Goal: Find specific page/section: Find specific page/section

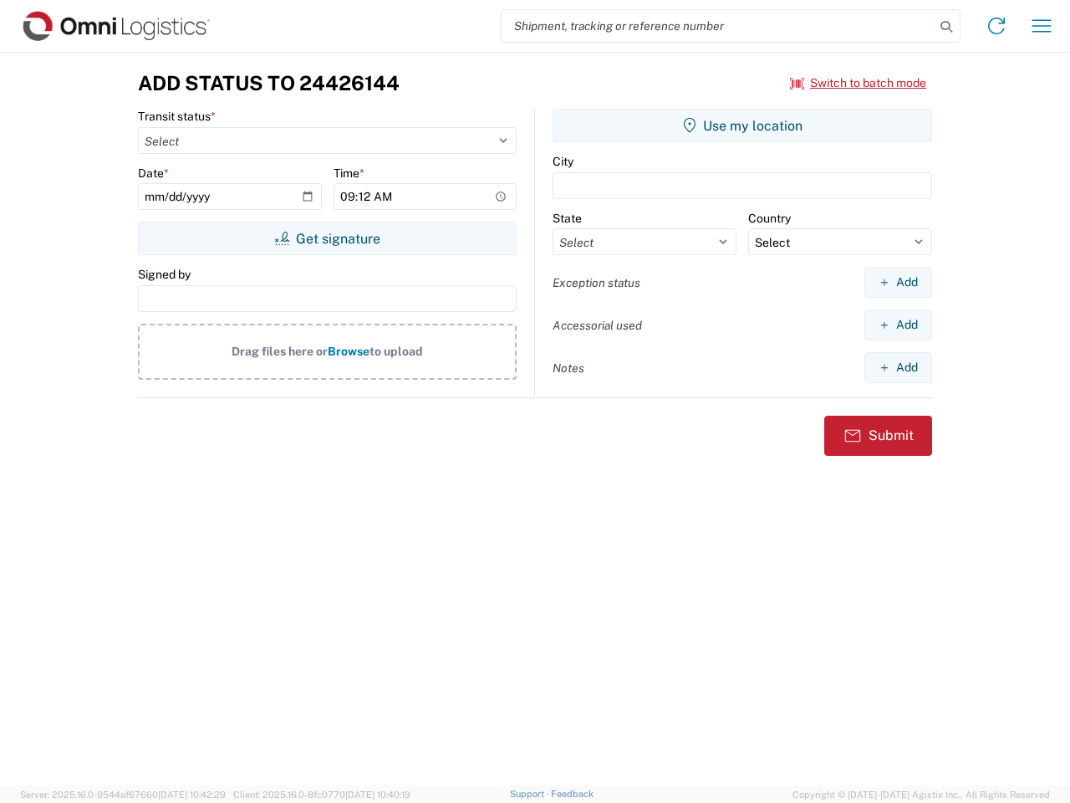
click at [718, 26] on input "search" at bounding box center [718, 26] width 433 height 32
click at [947, 27] on icon at bounding box center [946, 26] width 23 height 23
click at [997, 26] on icon at bounding box center [996, 26] width 27 height 27
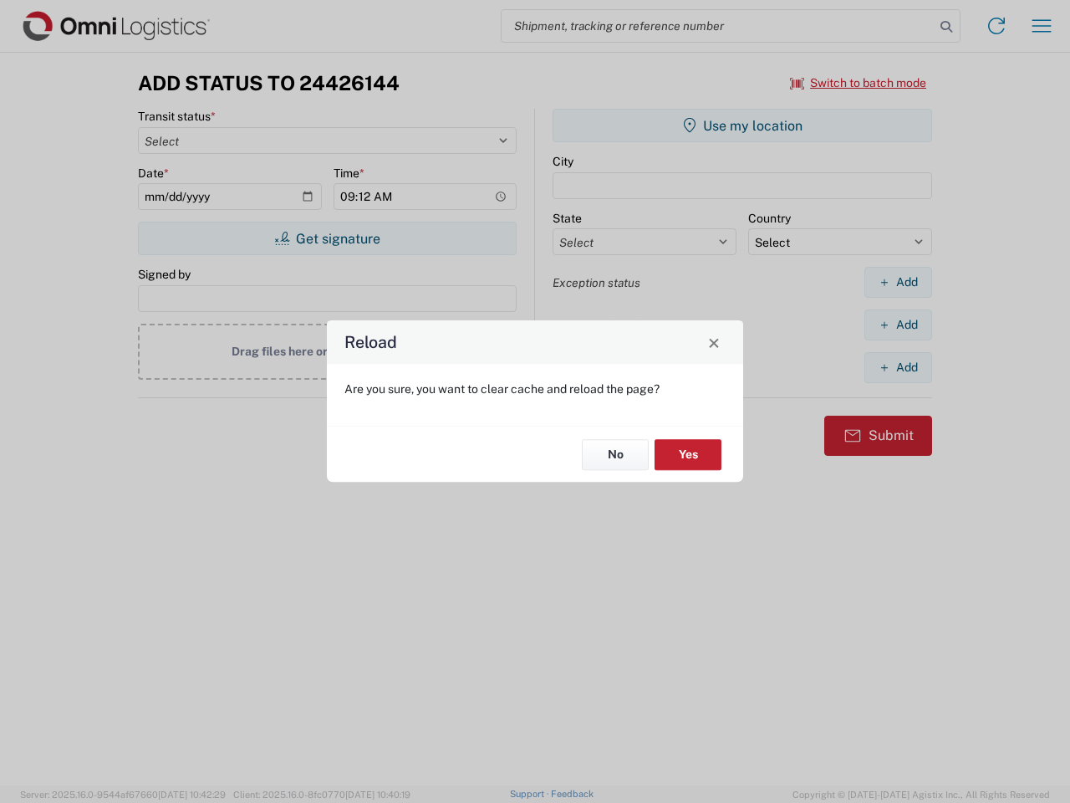
click at [1042, 26] on div "Reload Are you sure, you want to clear cache and reload the page? No Yes" at bounding box center [535, 401] width 1070 height 803
click at [859, 83] on div "Reload Are you sure, you want to clear cache and reload the page? No Yes" at bounding box center [535, 401] width 1070 height 803
click at [327, 238] on div "Reload Are you sure, you want to clear cache and reload the page? No Yes" at bounding box center [535, 401] width 1070 height 803
click at [743, 125] on div "Reload Are you sure, you want to clear cache and reload the page? No Yes" at bounding box center [535, 401] width 1070 height 803
click at [898, 282] on div "Reload Are you sure, you want to clear cache and reload the page? No Yes" at bounding box center [535, 401] width 1070 height 803
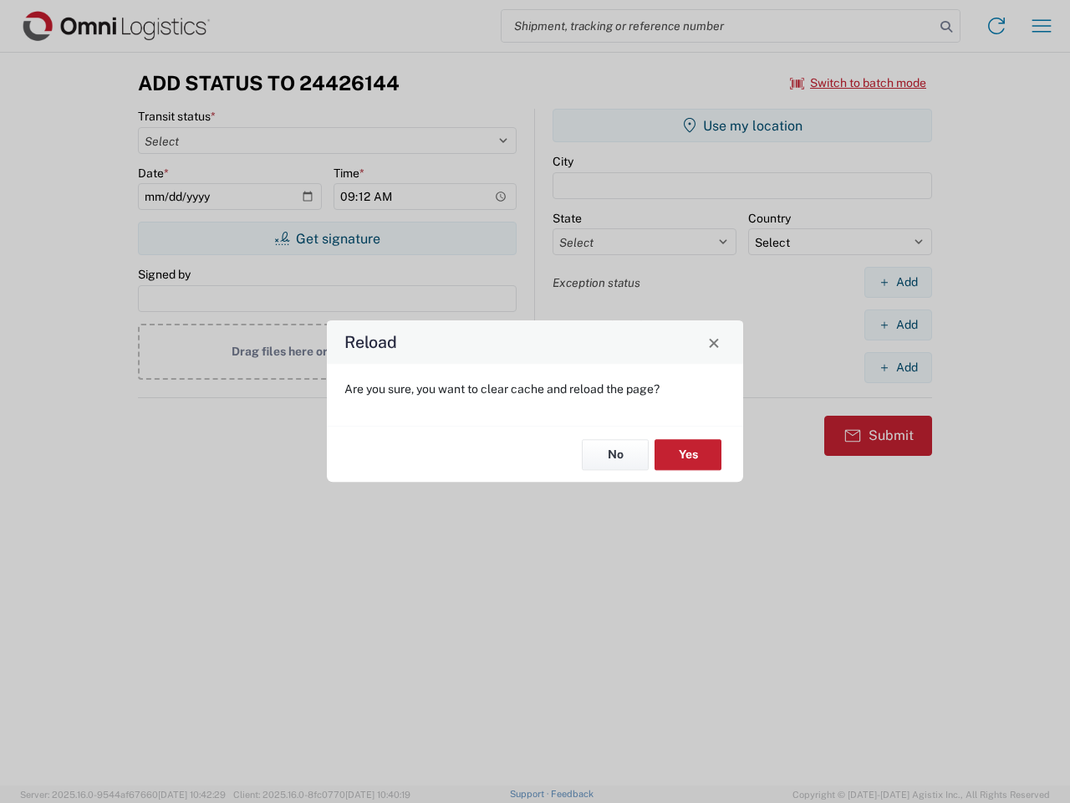
click at [898, 324] on div "Reload Are you sure, you want to clear cache and reload the page? No Yes" at bounding box center [535, 401] width 1070 height 803
click at [898, 367] on div "Reload Are you sure, you want to clear cache and reload the page? No Yes" at bounding box center [535, 401] width 1070 height 803
